Goal: Task Accomplishment & Management: Use online tool/utility

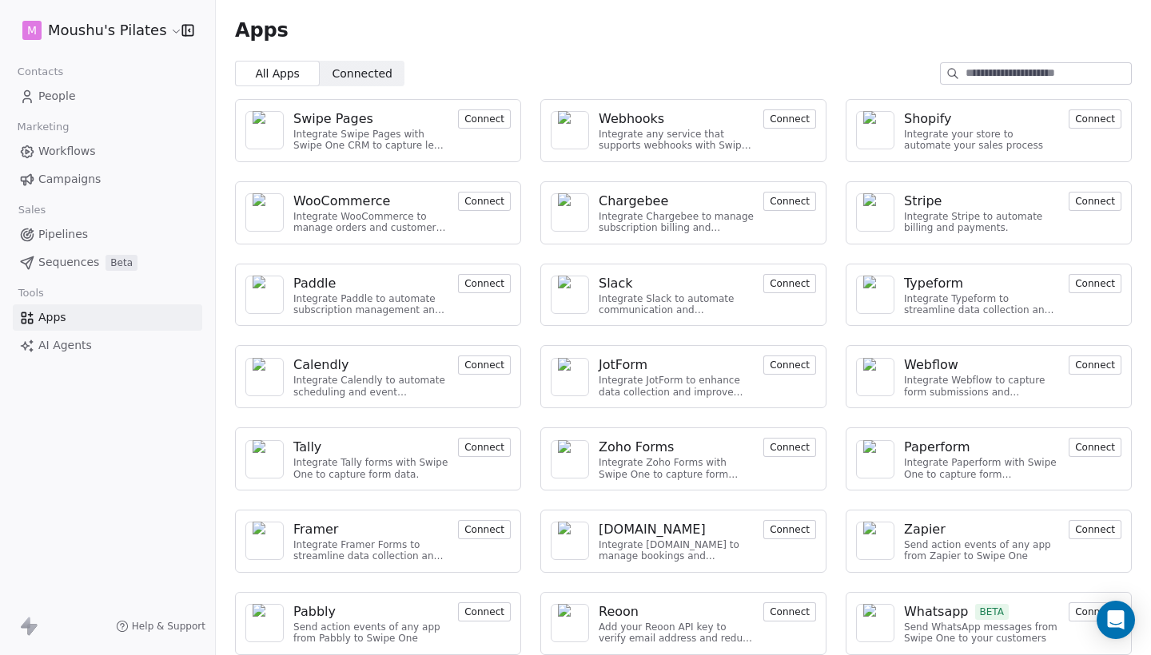
click at [480, 365] on button "Connect" at bounding box center [484, 365] width 53 height 19
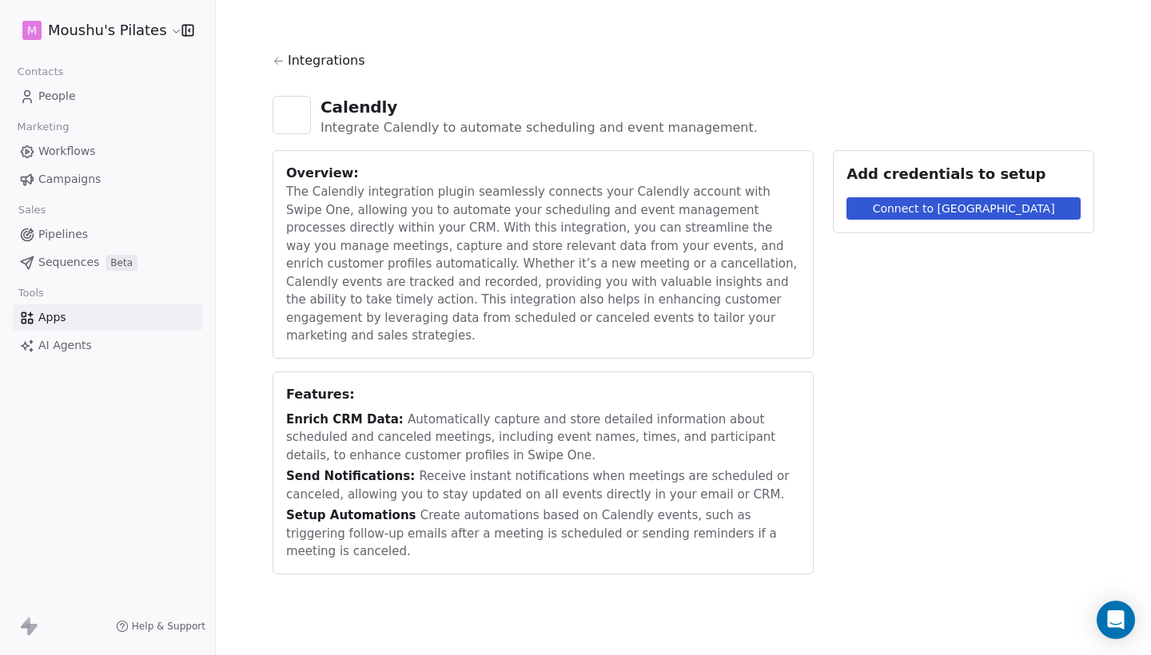
click at [928, 212] on button "Connect to [GEOGRAPHIC_DATA]" at bounding box center [963, 208] width 234 height 22
click at [67, 320] on link "Apps" at bounding box center [107, 317] width 189 height 26
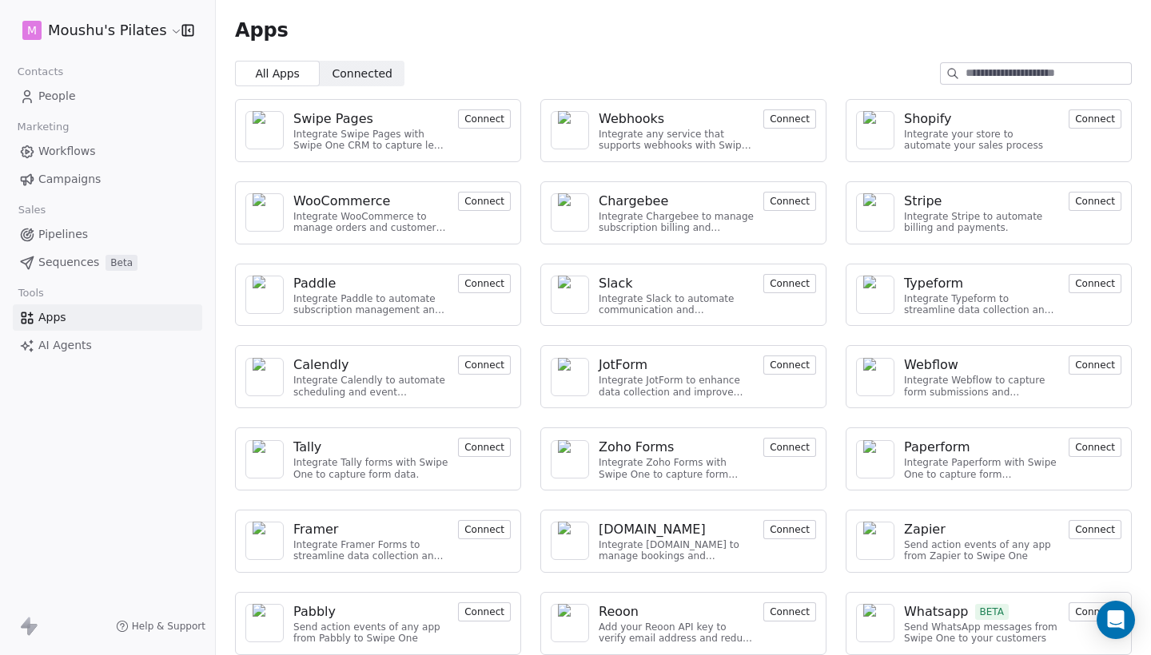
click at [65, 97] on span "People" at bounding box center [57, 96] width 38 height 17
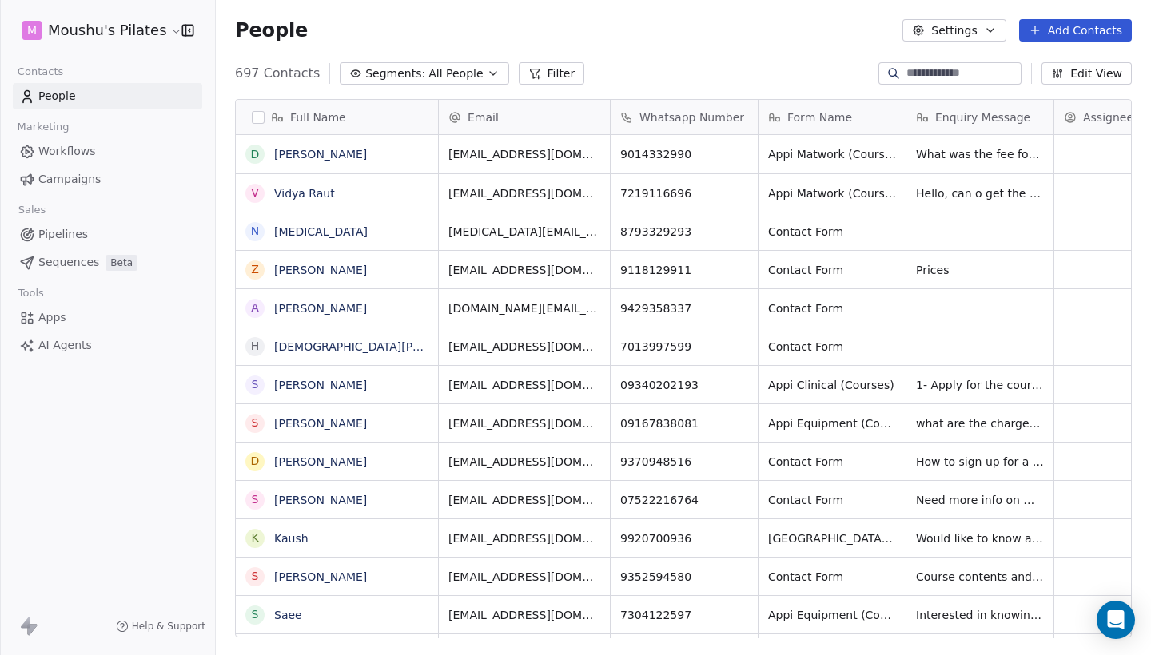
scroll to position [576, 935]
click at [51, 321] on span "Apps" at bounding box center [52, 317] width 28 height 17
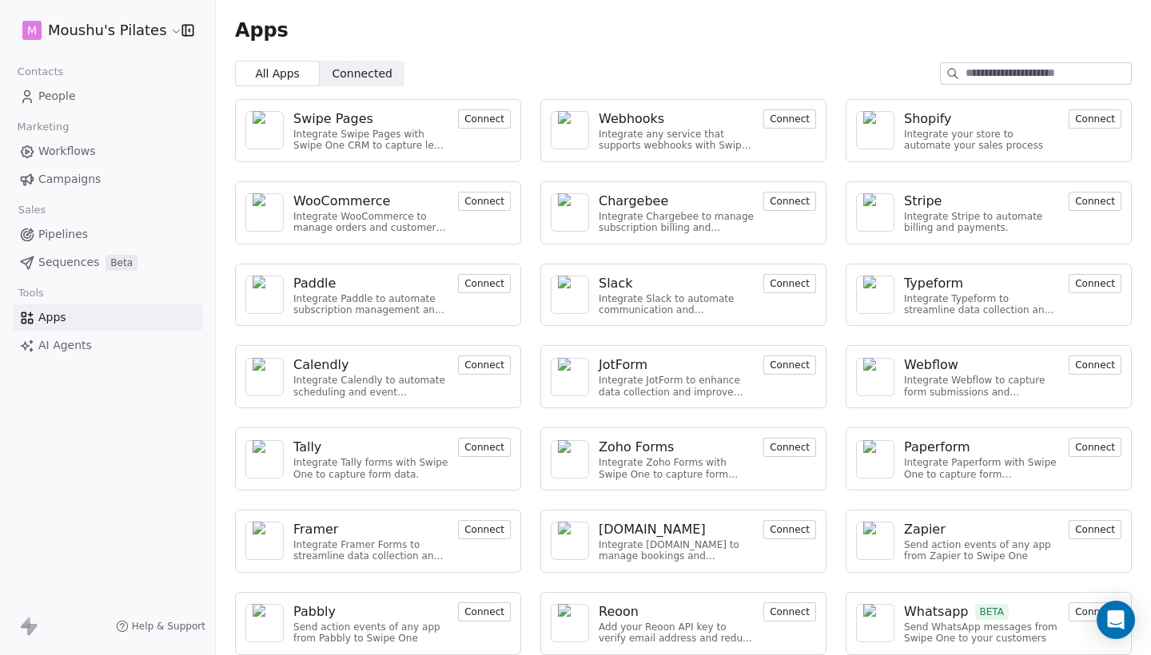
click at [66, 95] on span "People" at bounding box center [57, 96] width 38 height 17
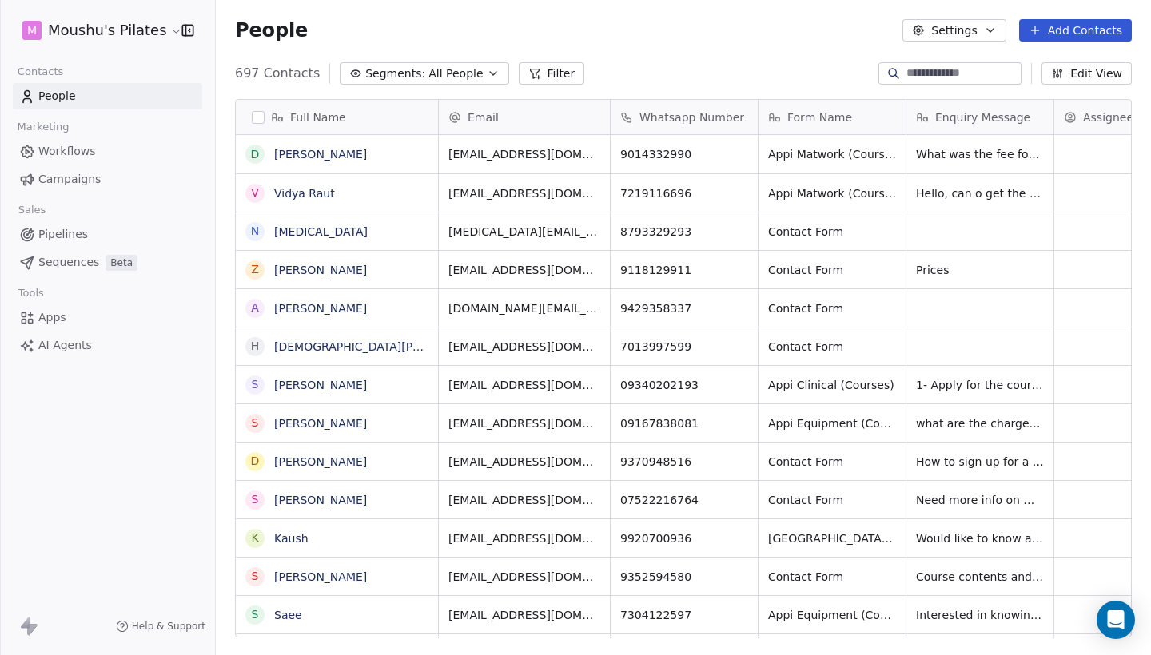
scroll to position [576, 935]
